Goal: Communication & Community: Ask a question

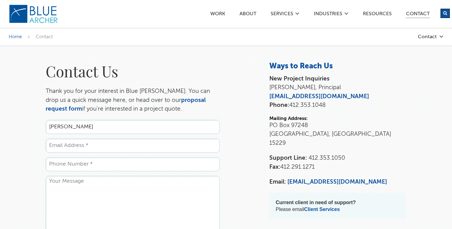
type input "Miguel Esparza"
type input "mesparzajr@gmail.com"
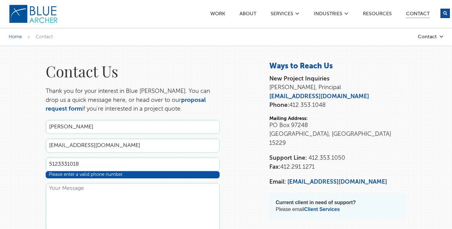
type input "5123331018"
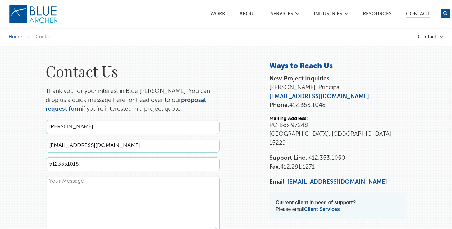
paste textarea "Hi, My name is Miguel Esparza, and I’m a web and app developer with 12 years of…"
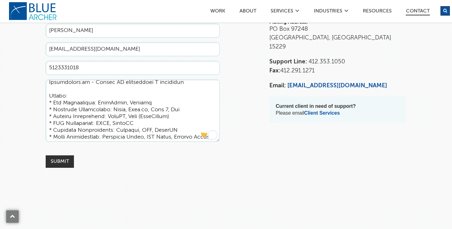
scroll to position [113, 0]
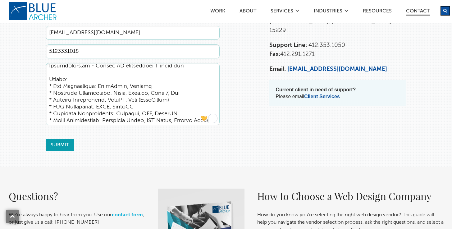
type textarea "Hi, My name is Miguel Esparza, and I’m a web and app developer with 12 years of…"
click at [61, 145] on input "Submit" at bounding box center [60, 145] width 28 height 12
